Goal: Information Seeking & Learning: Learn about a topic

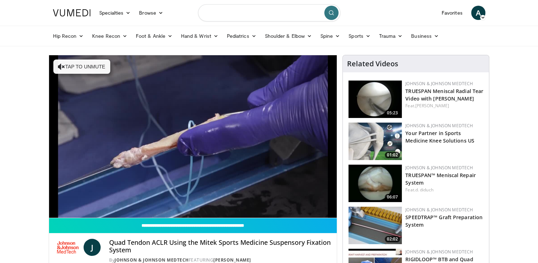
click at [260, 14] on input "Search topics, interventions" at bounding box center [269, 12] width 142 height 17
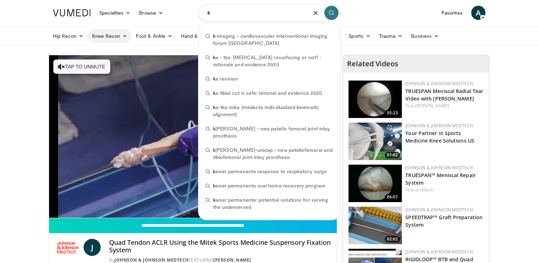
type input "*"
click at [114, 37] on link "Knee Recon" at bounding box center [110, 36] width 44 height 14
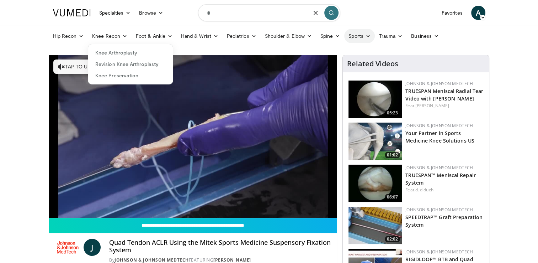
click at [356, 35] on link "Sports" at bounding box center [359, 36] width 31 height 14
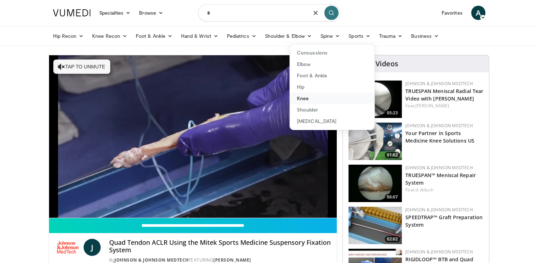
click at [302, 97] on link "Knee" at bounding box center [332, 98] width 85 height 11
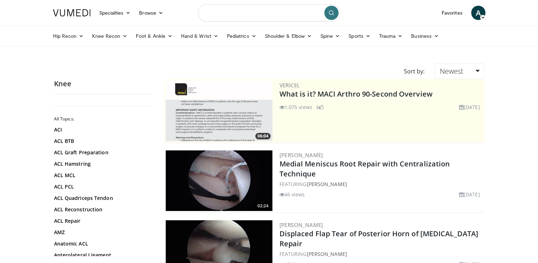
click at [256, 11] on input "Search topics, interventions" at bounding box center [269, 12] width 142 height 17
click at [247, 16] on input "**********" at bounding box center [269, 12] width 142 height 17
type input "**********"
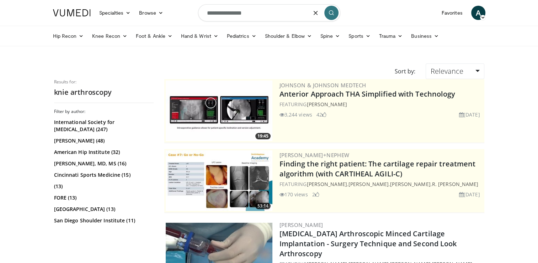
click at [215, 11] on input "**********" at bounding box center [269, 12] width 142 height 17
type input "**********"
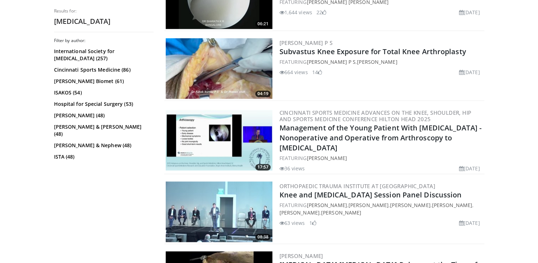
scroll to position [968, 0]
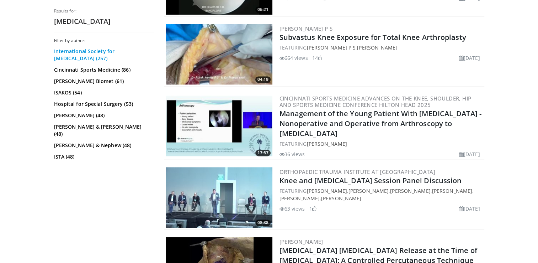
click at [71, 53] on link "International Society for Hip Arthroscopy (257)" at bounding box center [103, 55] width 98 height 14
click at [91, 70] on link "Cincinnati Sports Medicine (86)" at bounding box center [103, 69] width 98 height 7
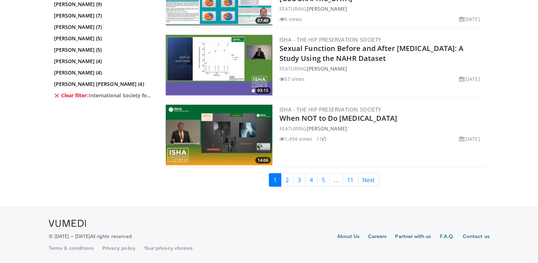
scroll to position [1586, 0]
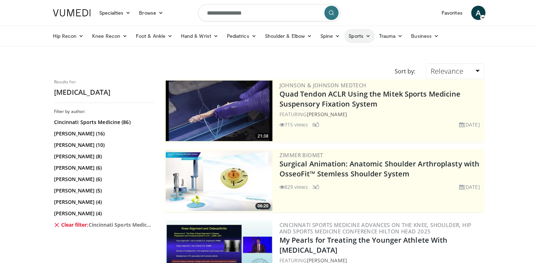
click at [363, 34] on link "Sports" at bounding box center [359, 36] width 31 height 14
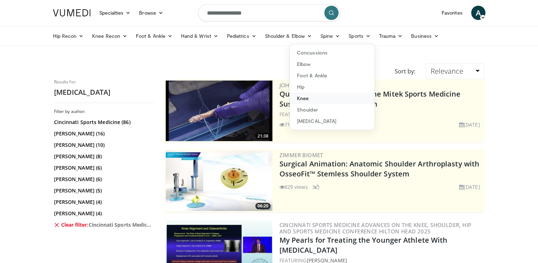
click at [301, 99] on link "Knee" at bounding box center [332, 98] width 85 height 11
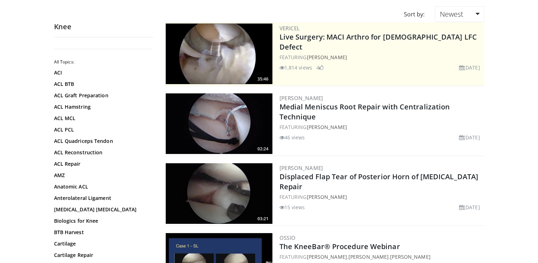
scroll to position [71, 0]
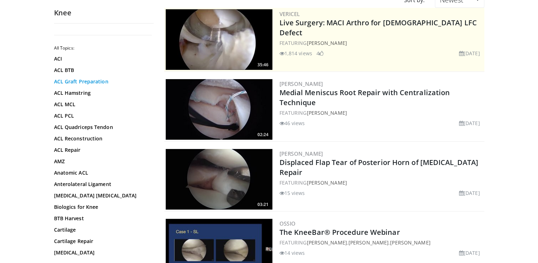
click at [88, 81] on link "ACL Graft Preparation" at bounding box center [102, 81] width 96 height 7
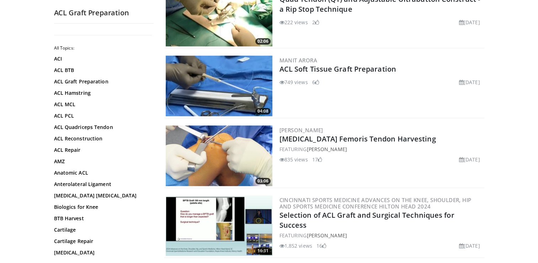
scroll to position [512, 0]
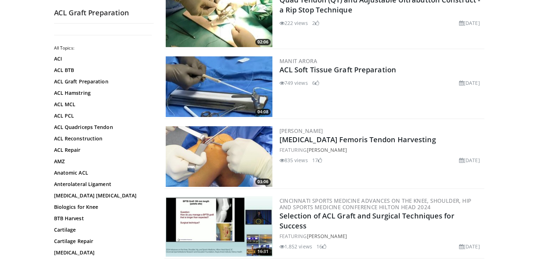
click at [247, 92] on img at bounding box center [219, 86] width 107 height 60
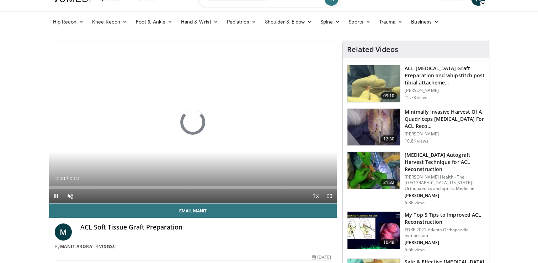
scroll to position [43, 0]
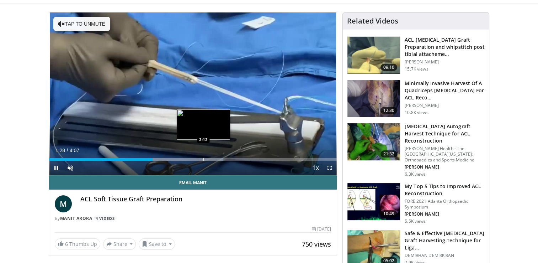
click at [203, 154] on div "Loaded : 60.62% 1:29 2:12" at bounding box center [193, 157] width 288 height 7
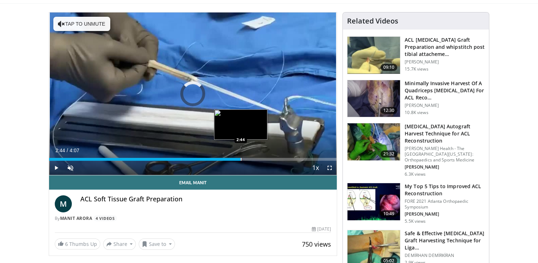
click at [241, 155] on div "Loaded : 60.62% 2:44 2:44" at bounding box center [193, 157] width 288 height 7
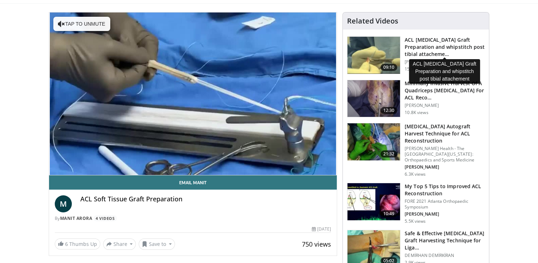
click at [416, 49] on h3 "ACL Hamstring Graft Preparation and whipstitch post tibial attacheme…" at bounding box center [445, 46] width 80 height 21
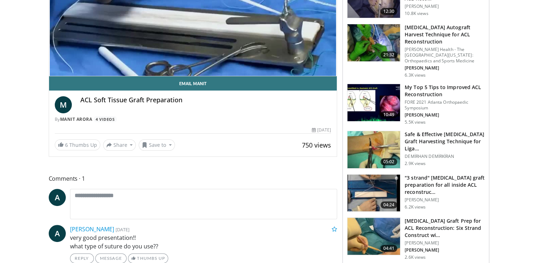
scroll to position [142, 0]
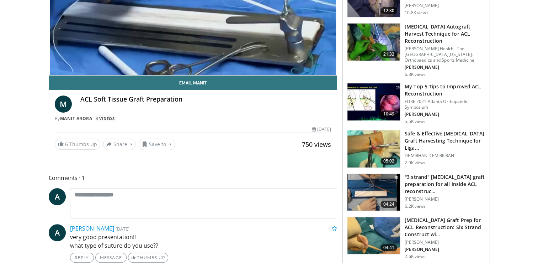
click at [387, 95] on img at bounding box center [374, 101] width 53 height 37
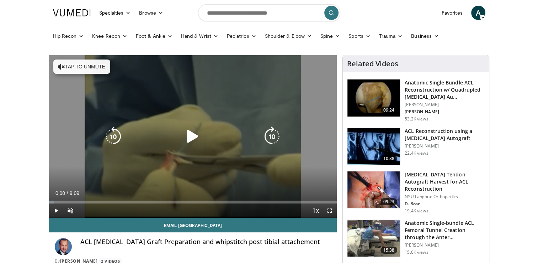
click at [190, 135] on icon "Video Player" at bounding box center [193, 136] width 20 height 20
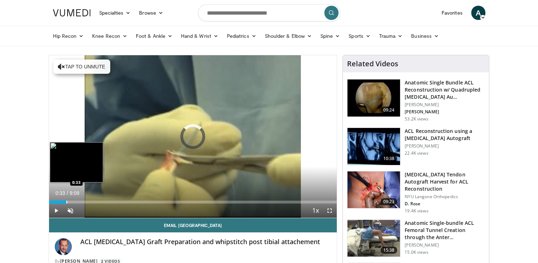
click at [67, 202] on div "Progress Bar" at bounding box center [67, 201] width 1 height 3
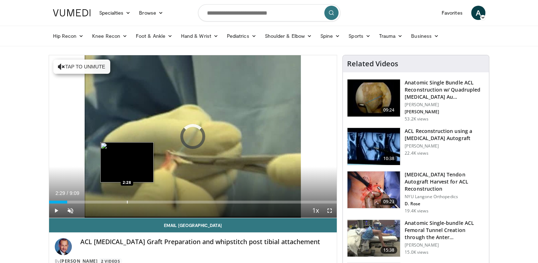
click at [127, 200] on div "Loaded : 7.28% 0:34 2:28" at bounding box center [193, 199] width 288 height 7
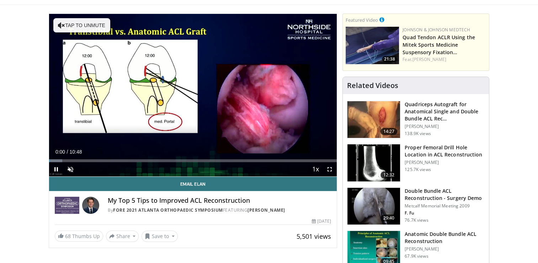
scroll to position [43, 0]
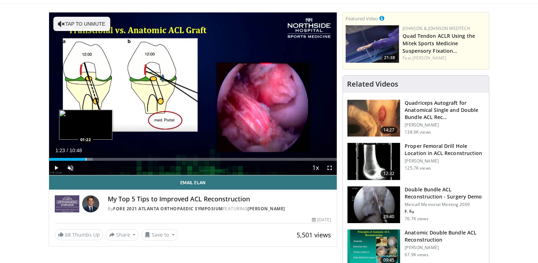
click at [86, 158] on div "Progress Bar" at bounding box center [86, 159] width 1 height 3
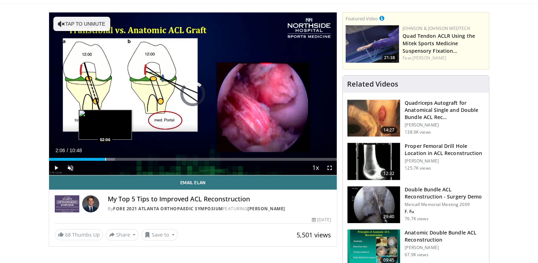
click at [105, 155] on div "Loaded : 22.95% 01:26 02:06" at bounding box center [193, 157] width 288 height 7
click at [105, 158] on div "Progress Bar" at bounding box center [105, 159] width 1 height 3
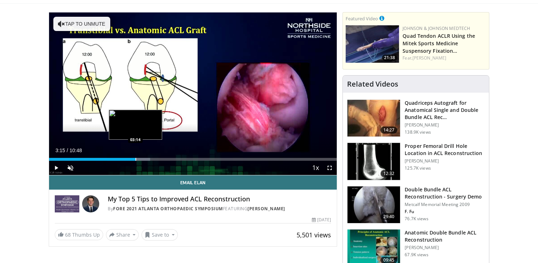
click at [136, 158] on div "Progress Bar" at bounding box center [136, 159] width 1 height 3
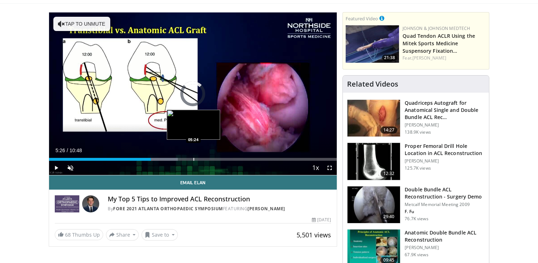
click at [194, 158] on div "Progress Bar" at bounding box center [194, 159] width 1 height 3
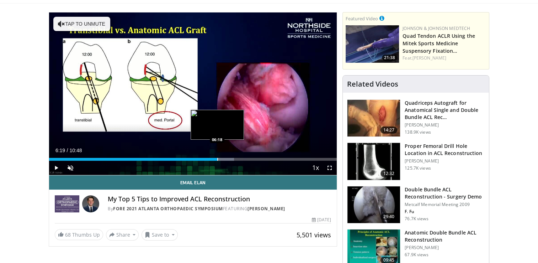
click at [217, 159] on div "Progress Bar" at bounding box center [217, 159] width 1 height 3
click at [228, 159] on div "Progress Bar" at bounding box center [228, 159] width 1 height 3
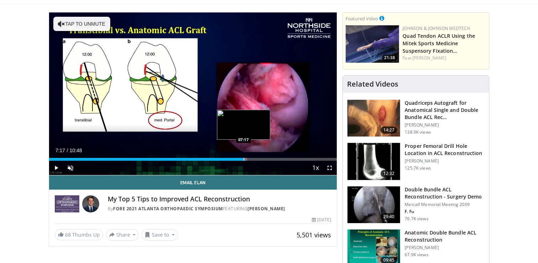
click at [244, 158] on div "Progress Bar" at bounding box center [244, 159] width 1 height 3
